Goal: Navigation & Orientation: Find specific page/section

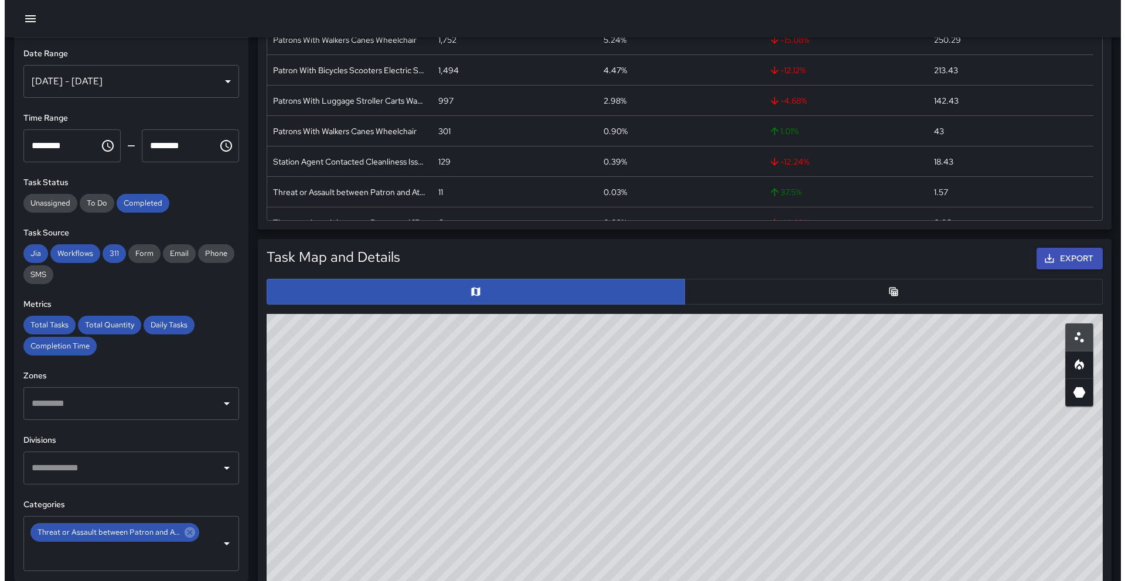
scroll to position [342, 826]
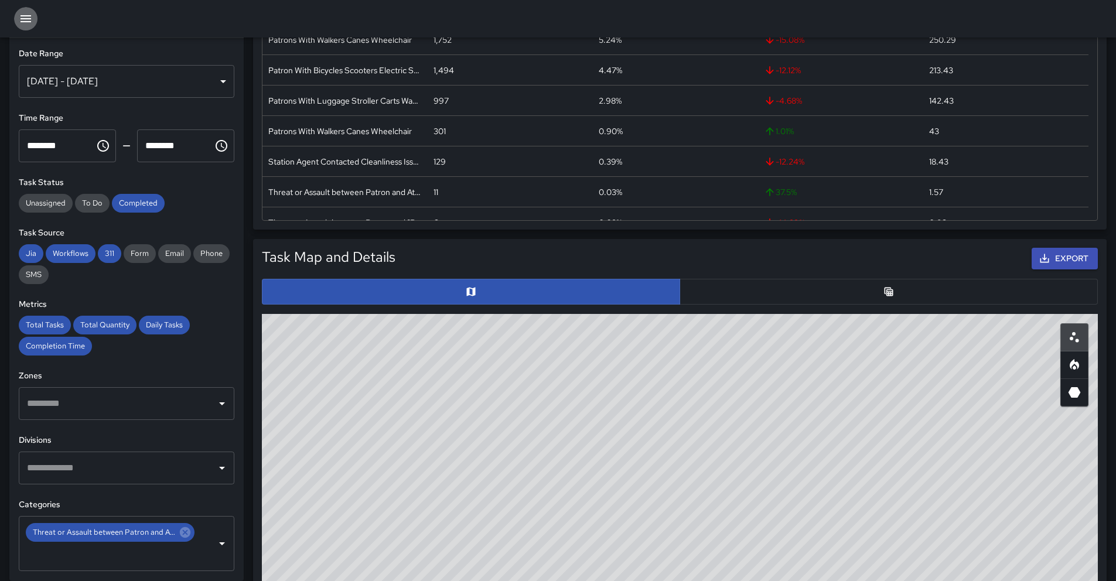
click at [28, 27] on button "button" at bounding box center [25, 18] width 23 height 23
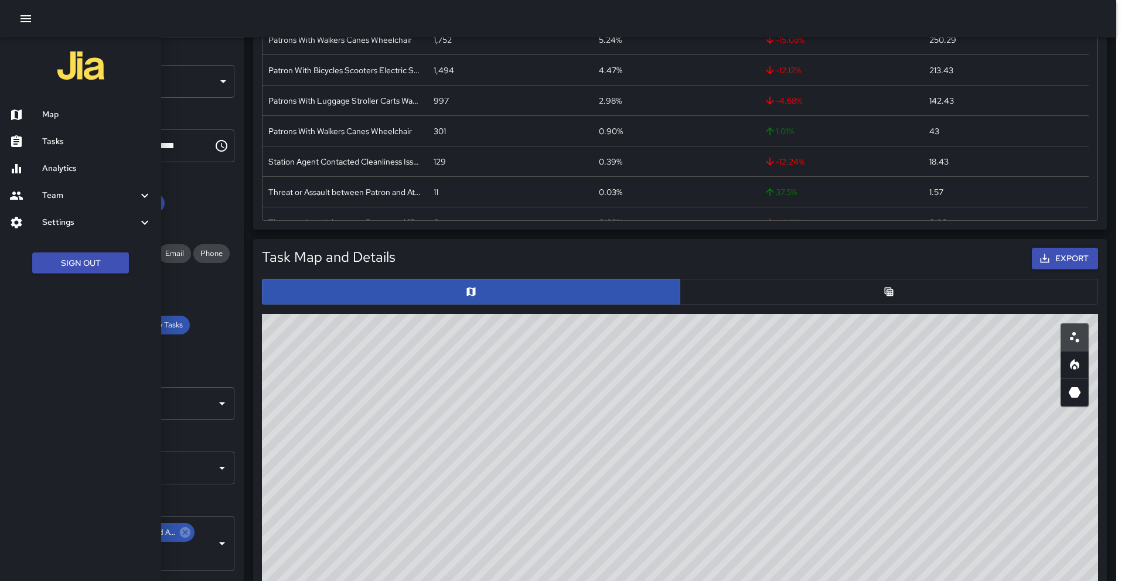
click at [69, 114] on h6 "Map" at bounding box center [97, 114] width 110 height 13
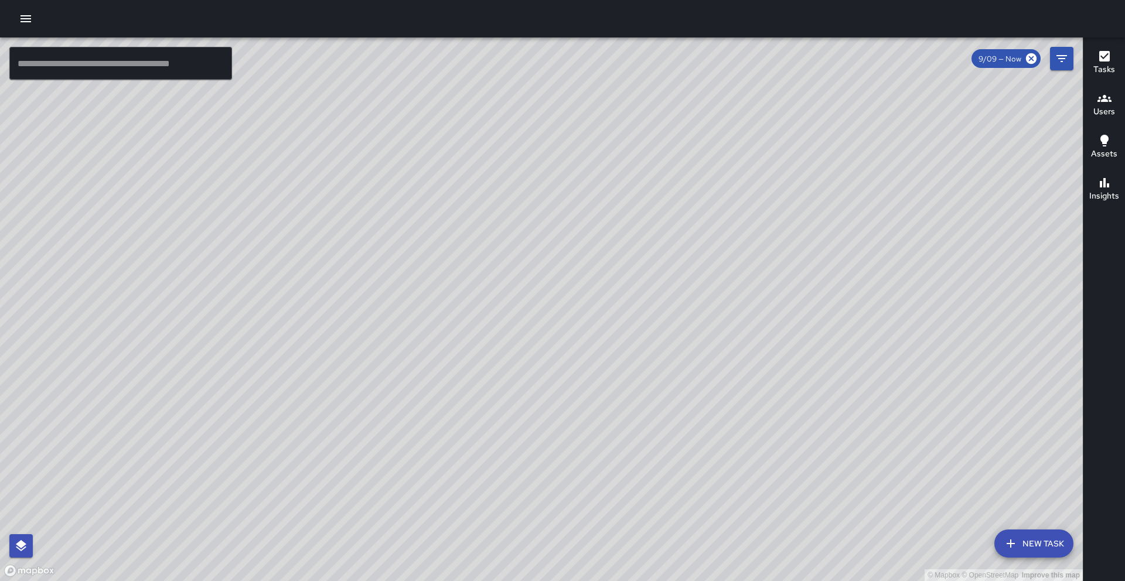
click at [577, 299] on div "© Mapbox © OpenStreetMap Improve this map" at bounding box center [541, 309] width 1083 height 544
drag, startPoint x: 671, startPoint y: 286, endPoint x: 476, endPoint y: 581, distance: 353.4
click at [476, 581] on div "© Mapbox © OpenStreetMap Improve this map" at bounding box center [541, 309] width 1083 height 544
drag, startPoint x: 586, startPoint y: 225, endPoint x: 527, endPoint y: 409, distance: 193.2
click at [528, 414] on div "© Mapbox © OpenStreetMap Improve this map" at bounding box center [541, 309] width 1083 height 544
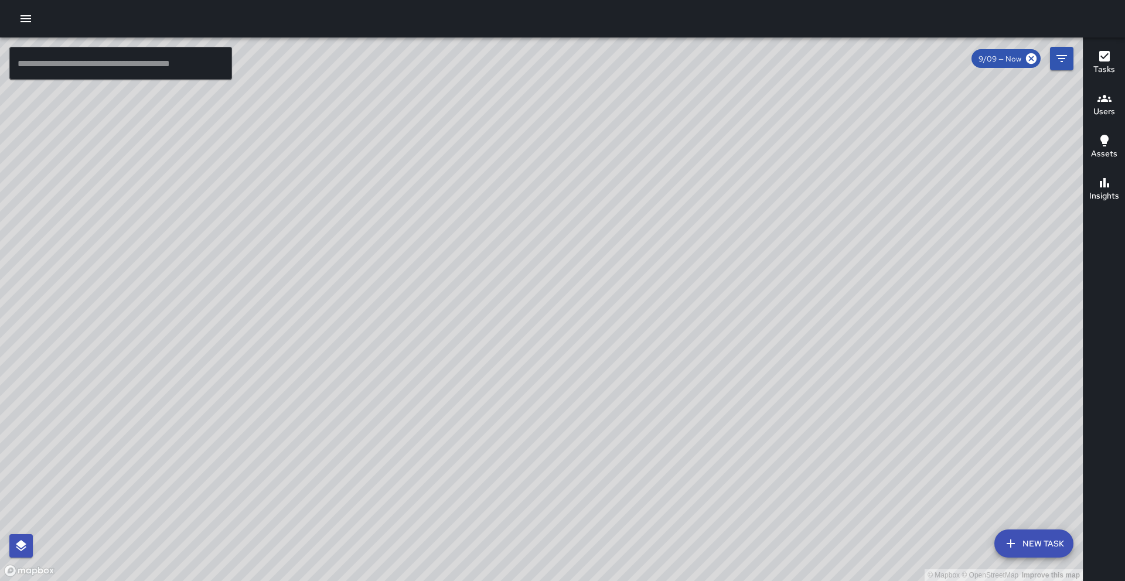
drag, startPoint x: 500, startPoint y: 224, endPoint x: 533, endPoint y: 395, distance: 174.2
click at [533, 395] on div "© Mapbox © OpenStreetMap Improve this map" at bounding box center [541, 309] width 1083 height 544
drag, startPoint x: 524, startPoint y: 283, endPoint x: 589, endPoint y: 185, distance: 117.6
click at [589, 185] on div "© Mapbox © OpenStreetMap Improve this map" at bounding box center [541, 309] width 1083 height 544
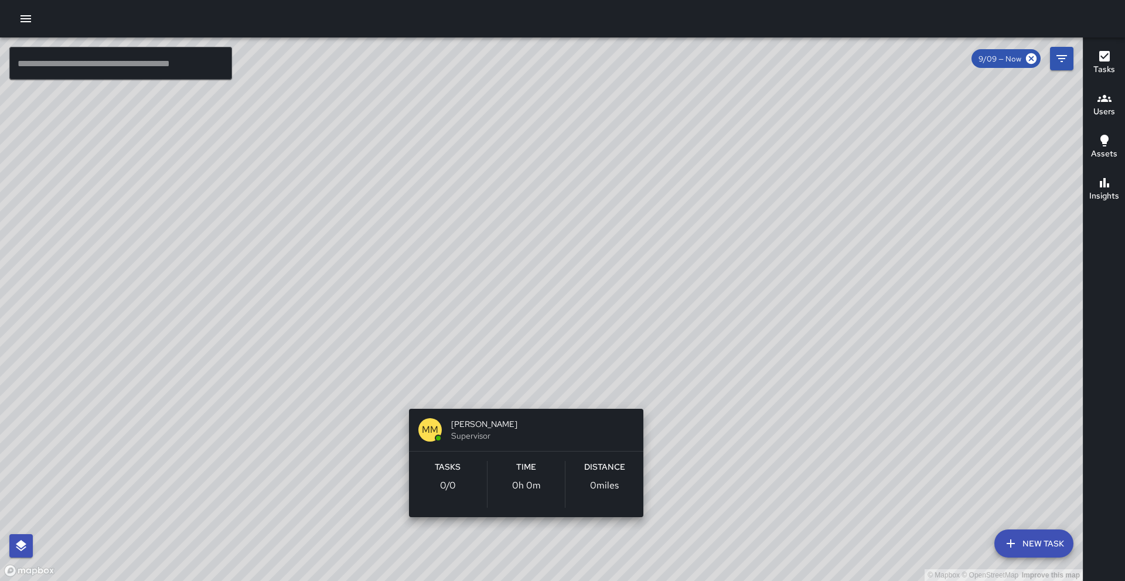
click at [517, 387] on div "© Mapbox © OpenStreetMap Improve this map MM Migdalia Martinez Supervisor Tasks…" at bounding box center [541, 309] width 1083 height 544
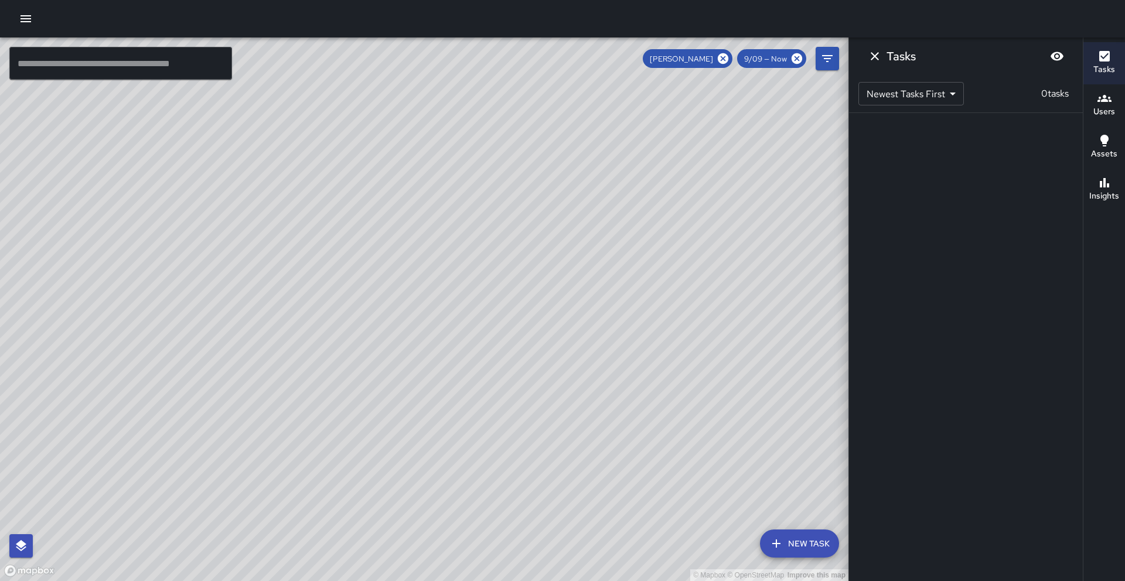
click at [455, 391] on div "© Mapbox © OpenStreetMap Improve this map" at bounding box center [424, 309] width 848 height 544
